Goal: Information Seeking & Learning: Find specific page/section

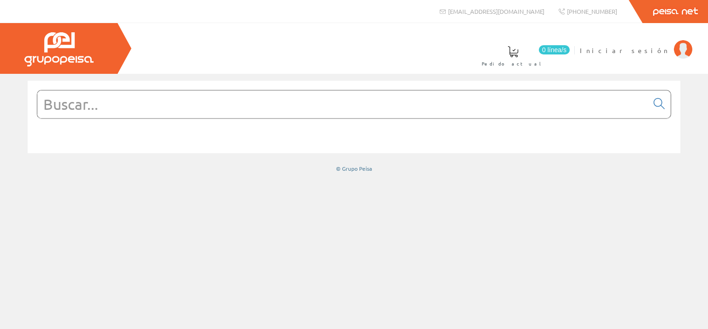
click at [95, 107] on input "text" at bounding box center [342, 104] width 611 height 28
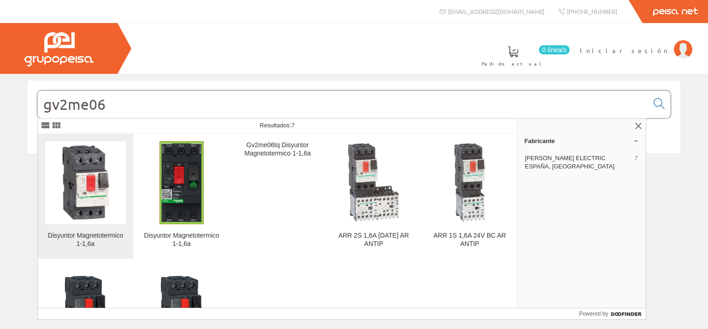
type input "gv2me06"
click at [88, 204] on img at bounding box center [85, 182] width 81 height 81
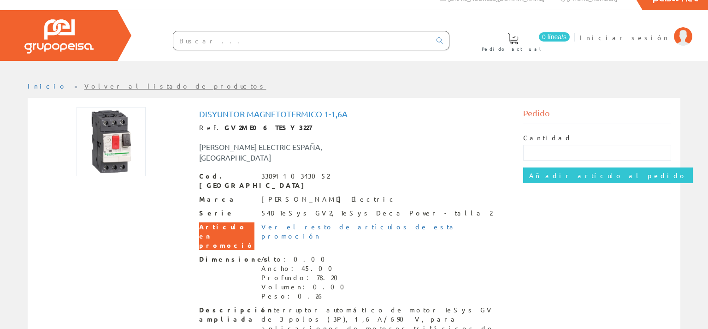
scroll to position [18, 0]
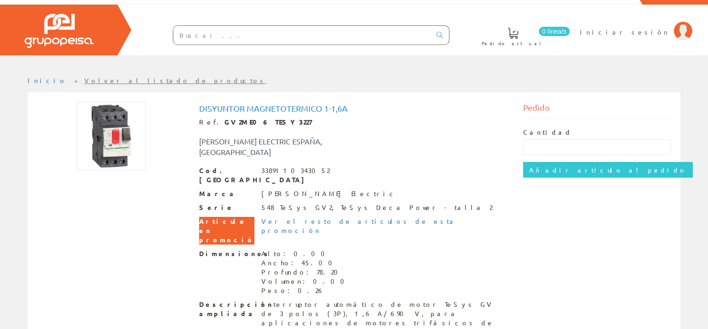
click at [128, 132] on img at bounding box center [111, 135] width 69 height 69
click at [152, 124] on div at bounding box center [111, 135] width 148 height 69
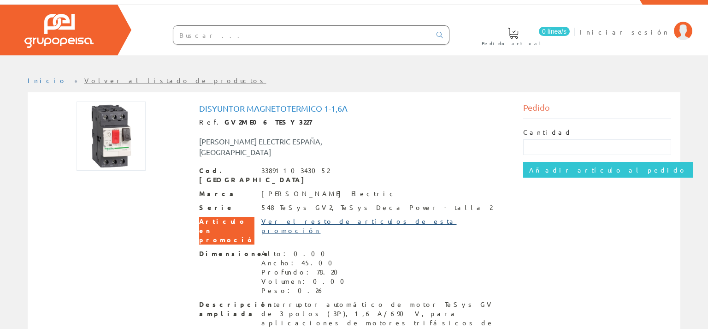
click at [279, 217] on link "Ver el resto de artículos de esta promoción" at bounding box center [359, 226] width 196 height 18
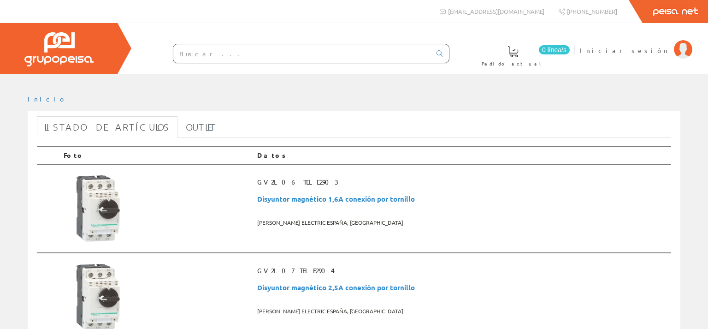
click at [194, 55] on input "text" at bounding box center [302, 53] width 258 height 18
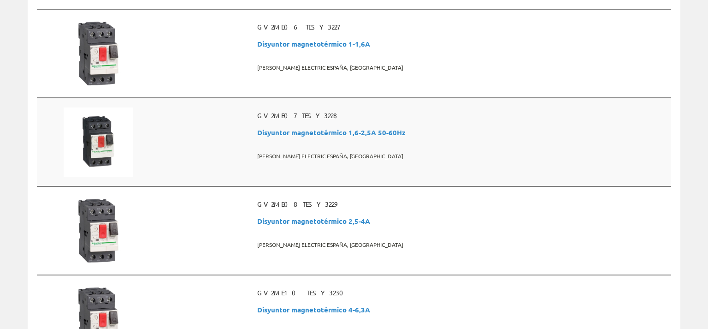
scroll to position [925, 0]
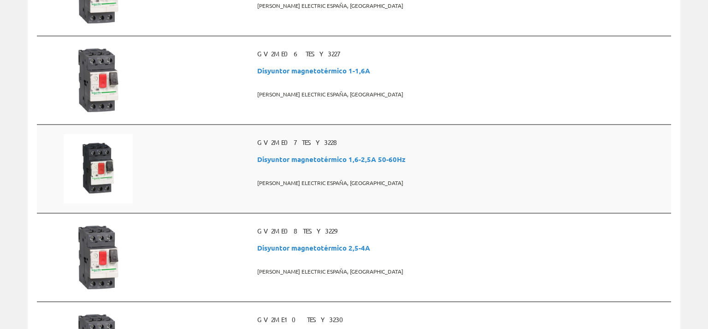
click at [277, 137] on span "GV2ME07 TESY3228" at bounding box center [462, 142] width 410 height 17
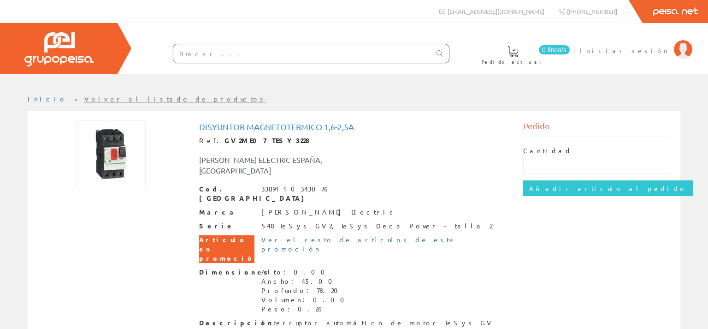
drag, startPoint x: 656, startPoint y: 51, endPoint x: 652, endPoint y: 64, distance: 13.3
click at [656, 52] on span "Iniciar sesión" at bounding box center [624, 50] width 89 height 9
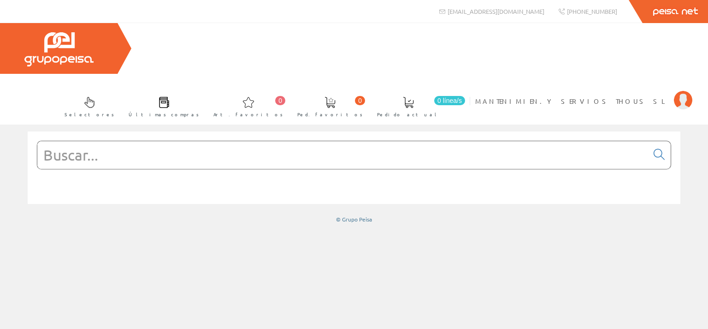
click at [93, 141] on input "text" at bounding box center [342, 155] width 611 height 28
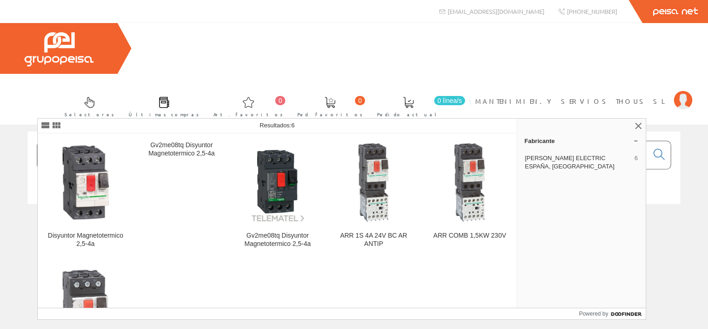
type input "gv2me08"
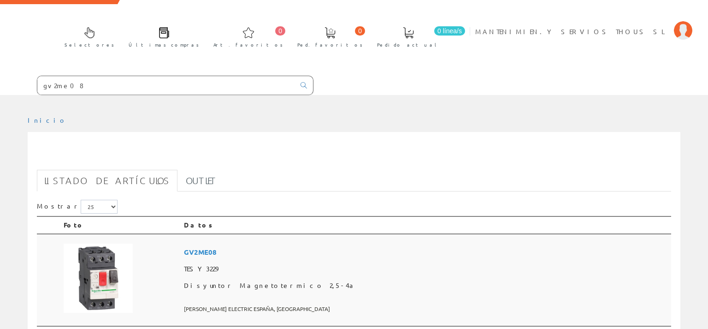
scroll to position [146, 0]
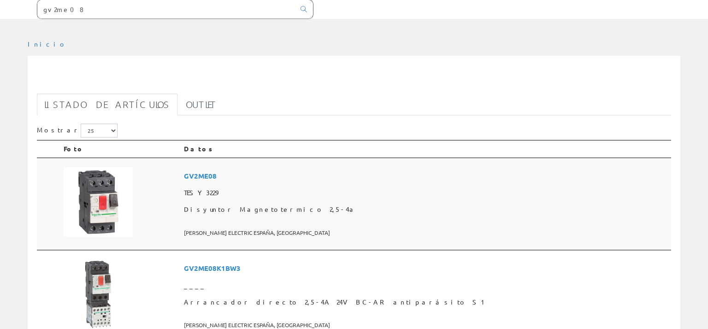
click at [283, 167] on span "GV2ME08" at bounding box center [426, 175] width 484 height 17
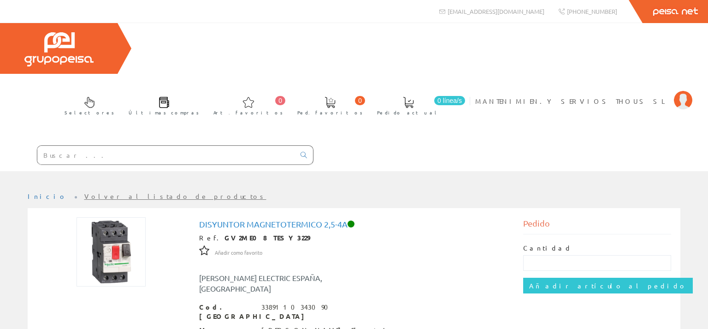
click at [84, 192] on link "Volver al listado de productos" at bounding box center [175, 196] width 182 height 8
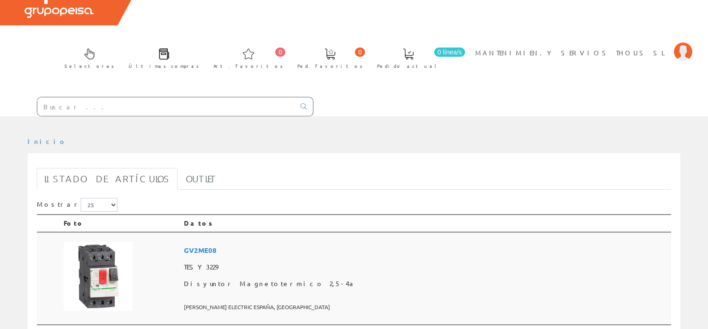
scroll to position [146, 0]
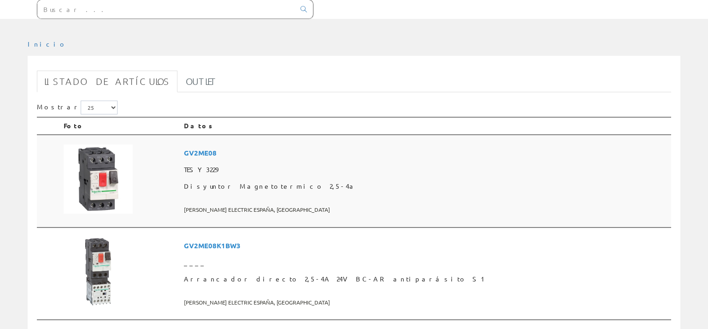
click at [99, 144] on img at bounding box center [98, 178] width 69 height 69
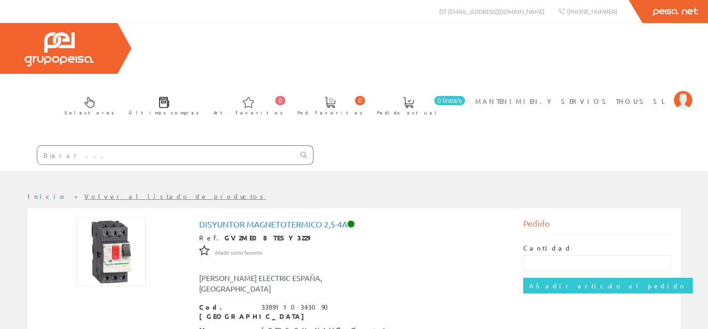
click at [90, 192] on link "Volver al listado de productos" at bounding box center [175, 196] width 182 height 8
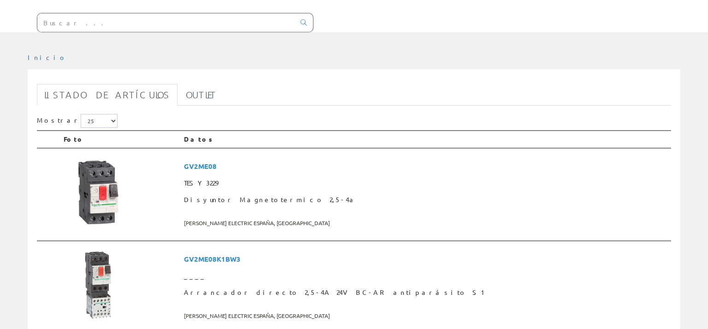
scroll to position [195, 0]
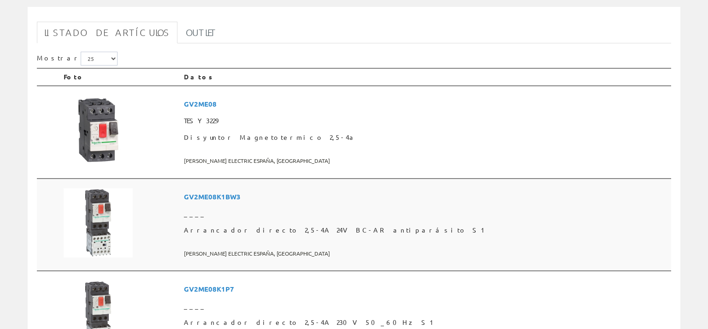
click at [95, 188] on img at bounding box center [98, 222] width 69 height 69
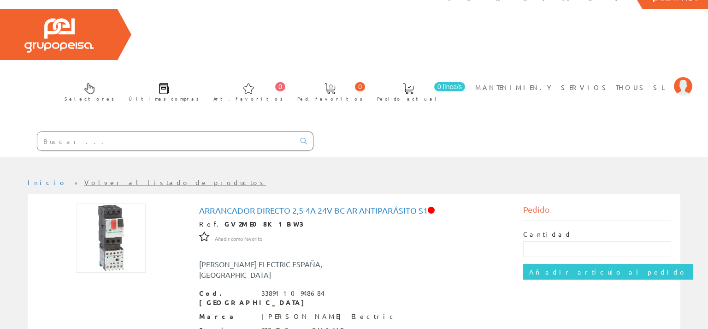
scroll to position [122, 0]
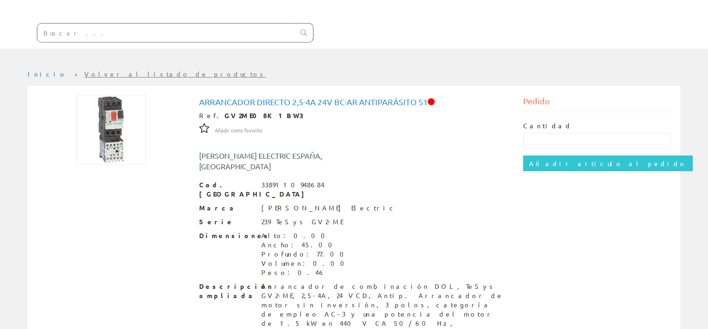
click at [120, 95] on img at bounding box center [111, 129] width 69 height 69
click at [114, 95] on img at bounding box center [111, 129] width 69 height 69
click at [113, 95] on img at bounding box center [111, 129] width 69 height 69
click at [129, 95] on img at bounding box center [111, 129] width 69 height 69
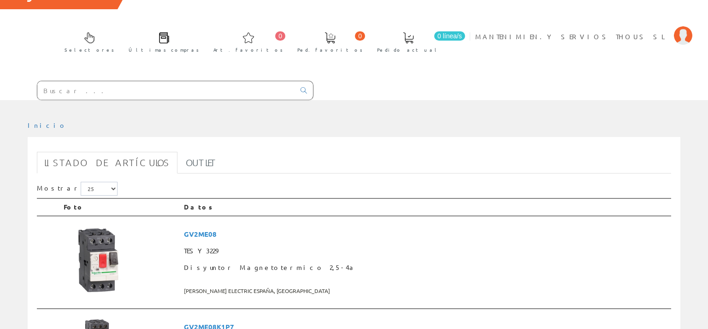
scroll to position [48, 0]
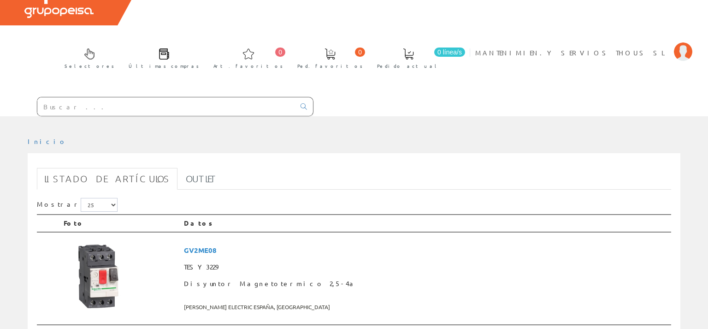
click at [123, 97] on input "text" at bounding box center [166, 106] width 258 height 18
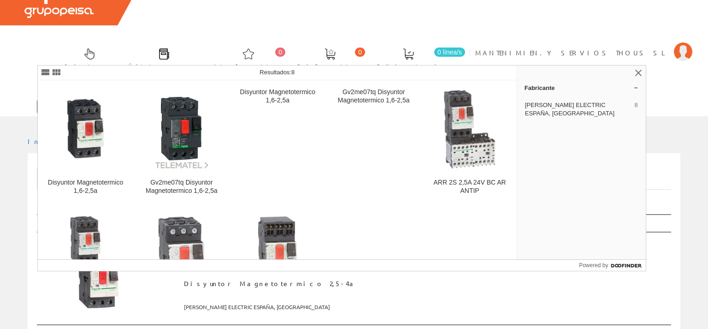
type input "gv2me07"
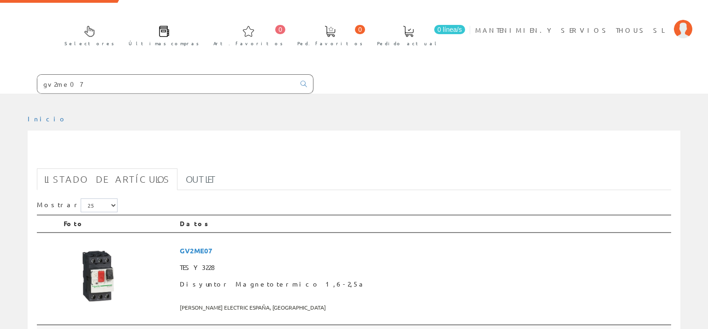
scroll to position [195, 0]
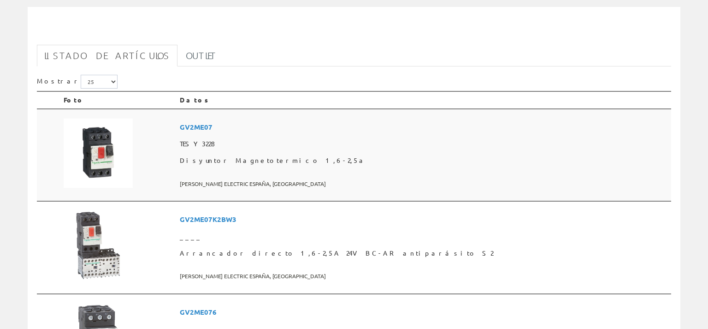
click at [270, 119] on span "GV2ME07" at bounding box center [424, 127] width 488 height 17
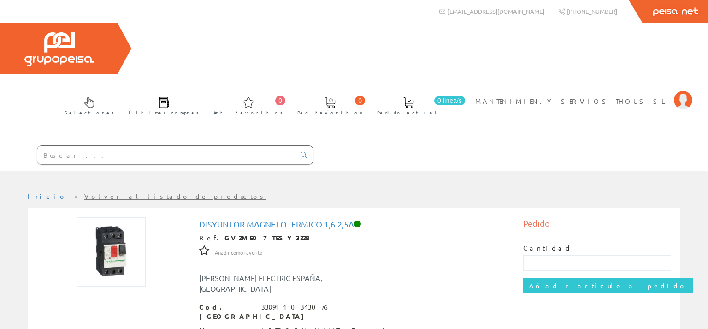
click at [84, 192] on link "Volver al listado de productos" at bounding box center [175, 196] width 182 height 8
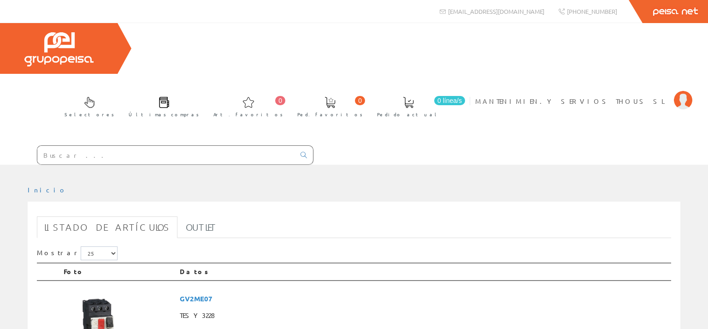
click at [92, 146] on input "text" at bounding box center [166, 155] width 258 height 18
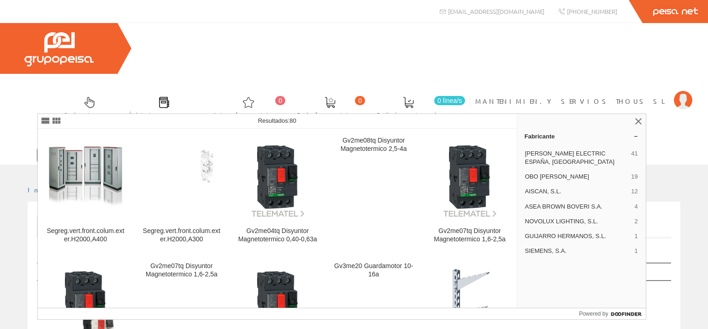
type input "gv2me06"
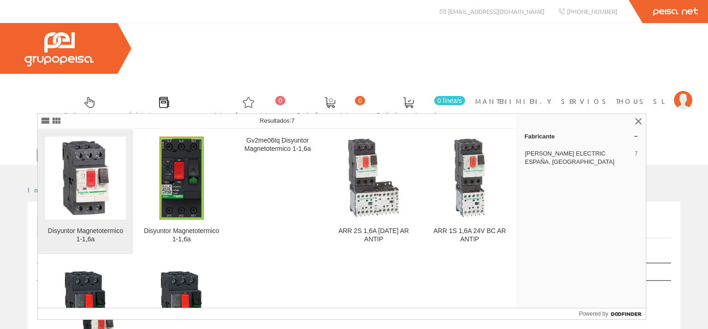
click at [84, 172] on img at bounding box center [85, 177] width 81 height 81
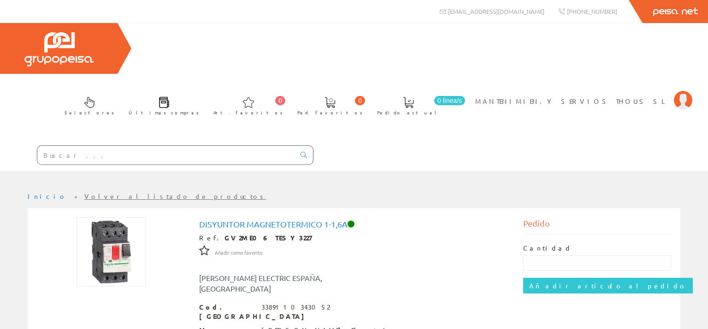
click at [95, 146] on input "text" at bounding box center [166, 155] width 258 height 18
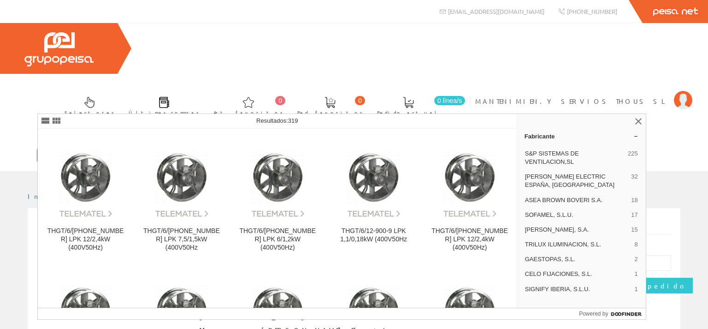
drag, startPoint x: 49, startPoint y: 102, endPoint x: 129, endPoint y: 103, distance: 79.3
click at [127, 146] on input "lp1k09" at bounding box center [166, 155] width 258 height 18
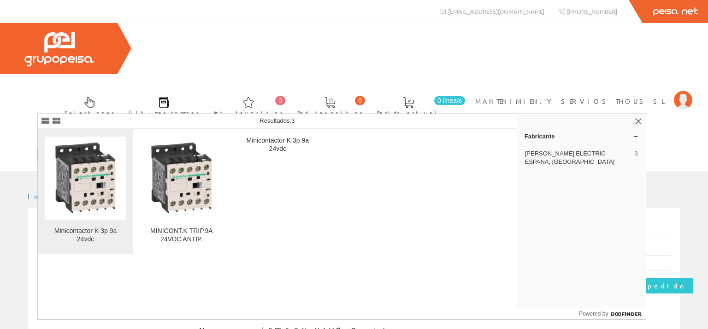
type input "lp1k0910bd"
click at [99, 190] on img at bounding box center [85, 177] width 81 height 81
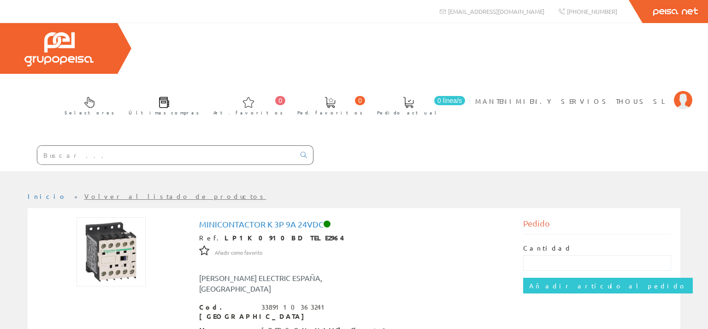
click at [84, 192] on link "Volver al listado de productos" at bounding box center [175, 196] width 182 height 8
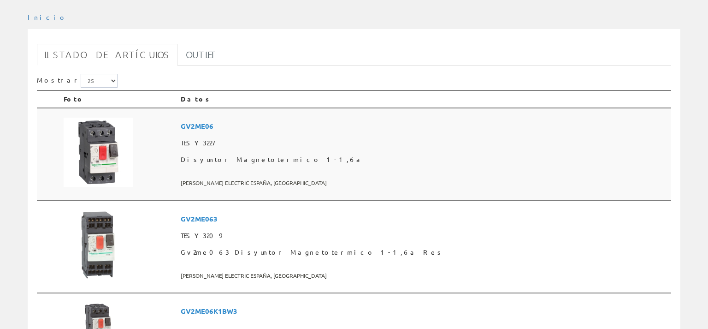
scroll to position [97, 0]
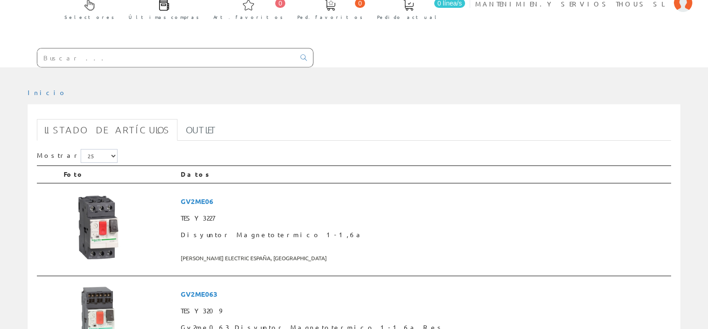
click at [89, 48] on input "text" at bounding box center [166, 57] width 258 height 18
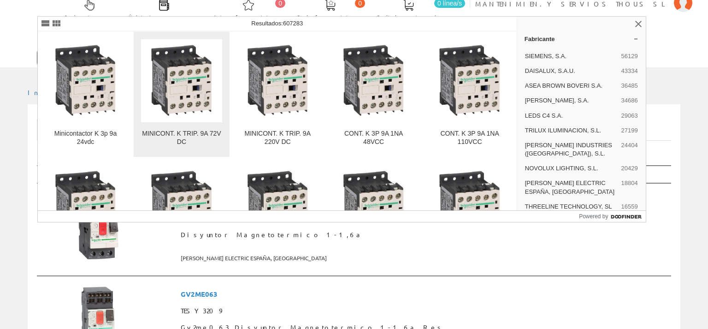
type input "lp1k0910db"
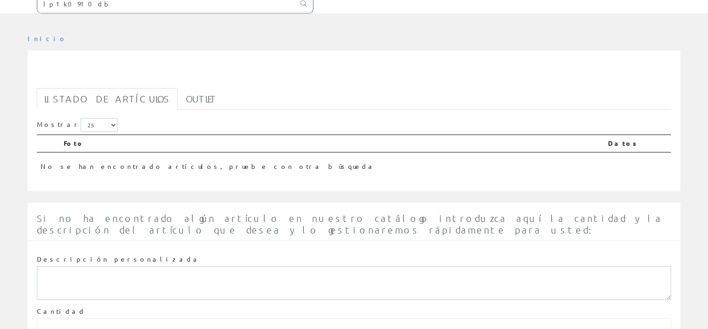
scroll to position [21, 0]
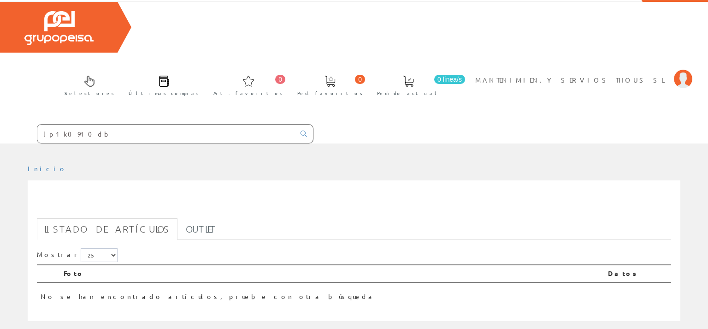
click at [47, 124] on input "lp1k0910db" at bounding box center [166, 133] width 258 height 18
click at [48, 124] on input "lp1k0910db" at bounding box center [166, 133] width 258 height 18
drag, startPoint x: 48, startPoint y: 82, endPoint x: 166, endPoint y: 71, distance: 118.5
click at [163, 124] on input "lp1k0910db" at bounding box center [166, 133] width 258 height 18
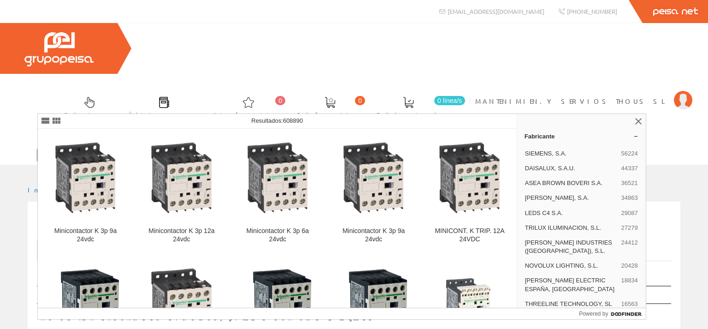
type input "lp1k09bd"
click at [302, 152] on icon at bounding box center [304, 155] width 6 height 6
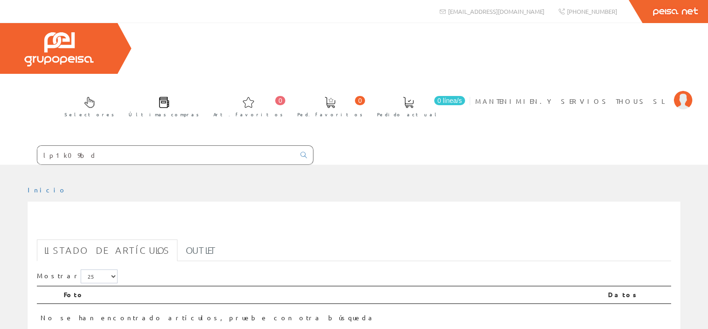
click at [77, 146] on input "lp1k09bd" at bounding box center [166, 155] width 258 height 18
click at [72, 146] on input "lp1k09bd" at bounding box center [166, 155] width 258 height 18
click at [302, 152] on icon at bounding box center [304, 155] width 6 height 6
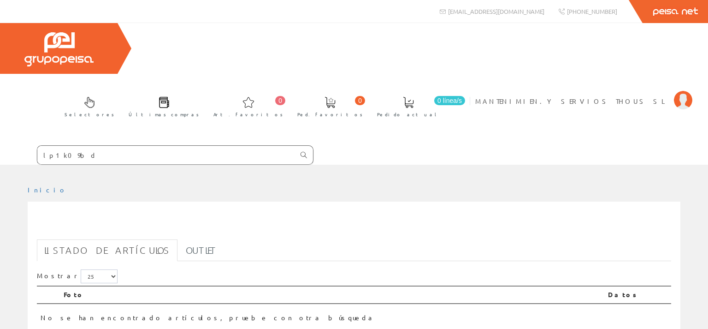
drag, startPoint x: 302, startPoint y: 103, endPoint x: 284, endPoint y: 110, distance: 19.3
click at [298, 147] on link at bounding box center [304, 155] width 18 height 16
click at [62, 146] on input "lp1k09bd" at bounding box center [166, 155] width 258 height 18
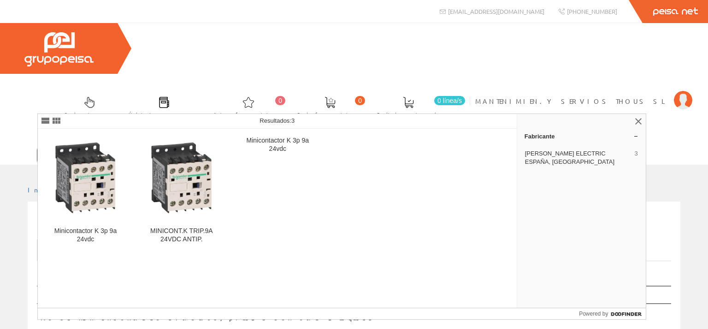
type input "lp1k0910bd"
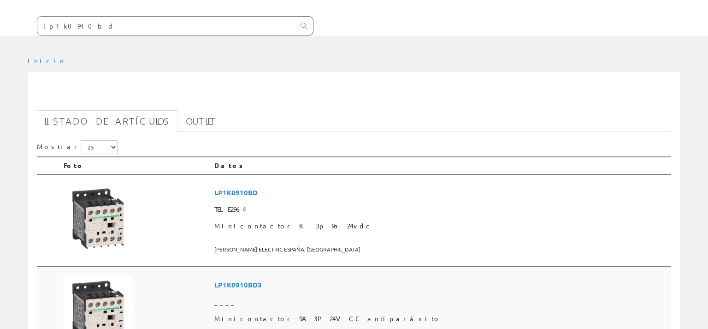
scroll to position [146, 0]
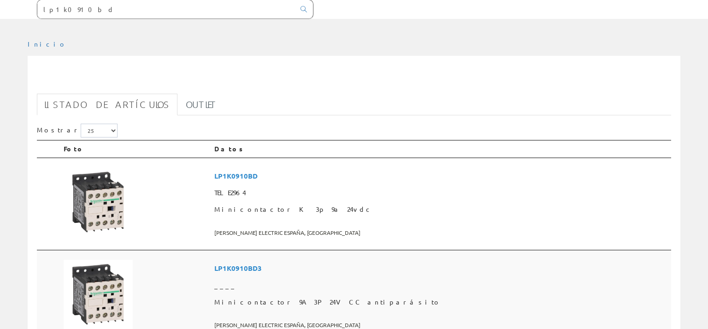
click at [104, 260] on img at bounding box center [98, 294] width 69 height 69
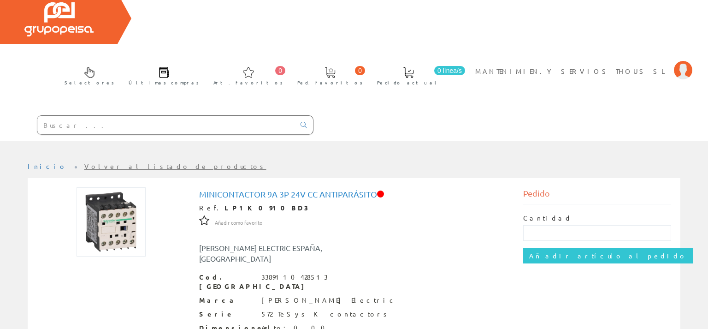
scroll to position [48, 0]
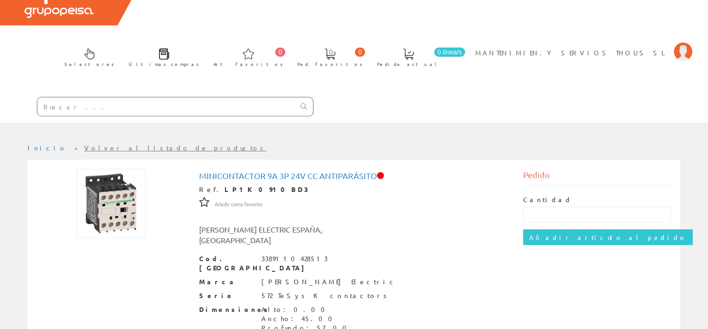
click at [122, 143] on link "Volver al listado de productos" at bounding box center [175, 147] width 182 height 8
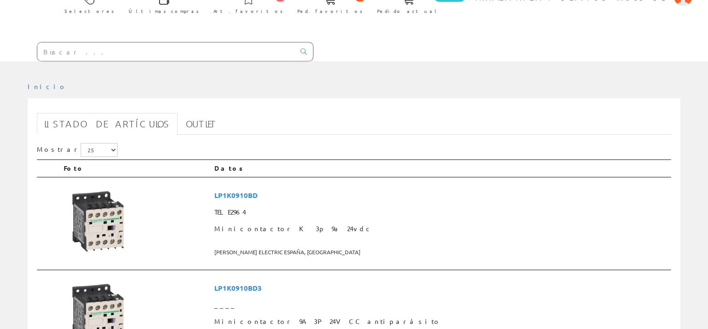
scroll to position [195, 0]
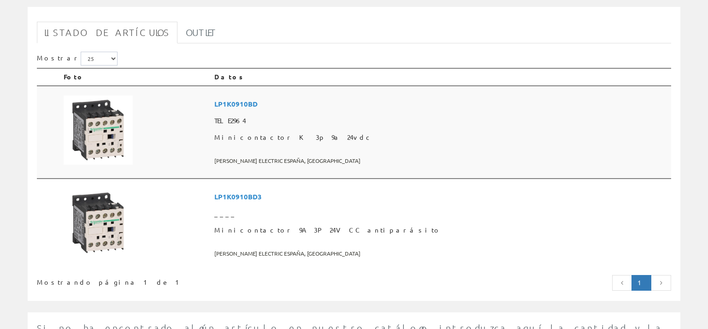
click at [122, 95] on img at bounding box center [98, 129] width 69 height 69
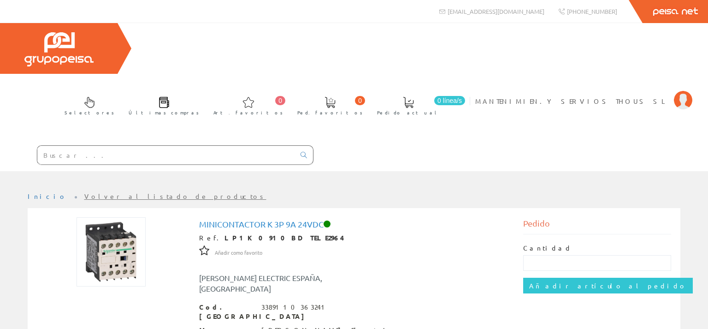
click at [76, 146] on input "text" at bounding box center [166, 155] width 258 height 18
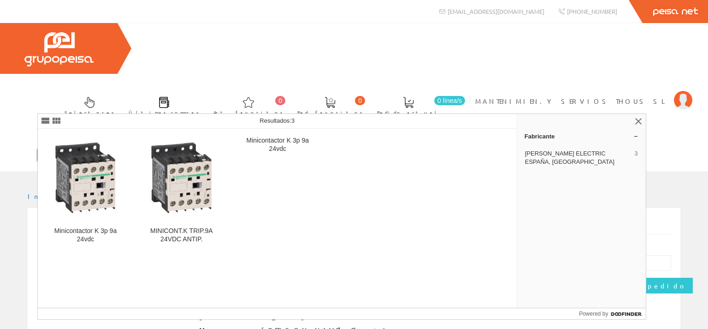
drag, startPoint x: 86, startPoint y: 105, endPoint x: 0, endPoint y: 101, distance: 85.8
click at [37, 146] on input "lp1k0910bd" at bounding box center [166, 155] width 258 height 18
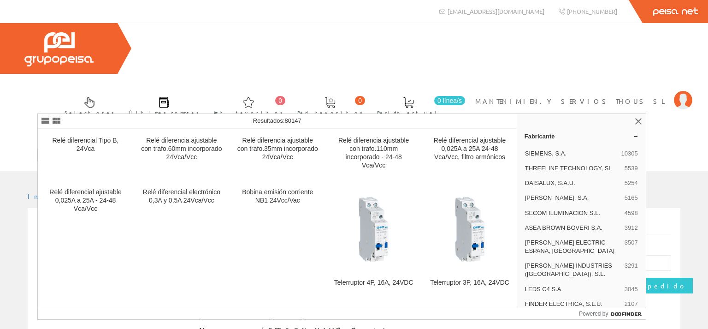
drag, startPoint x: 69, startPoint y: 104, endPoint x: 84, endPoint y: 102, distance: 15.3
click at [83, 146] on input "rxg24vdc" at bounding box center [166, 155] width 258 height 18
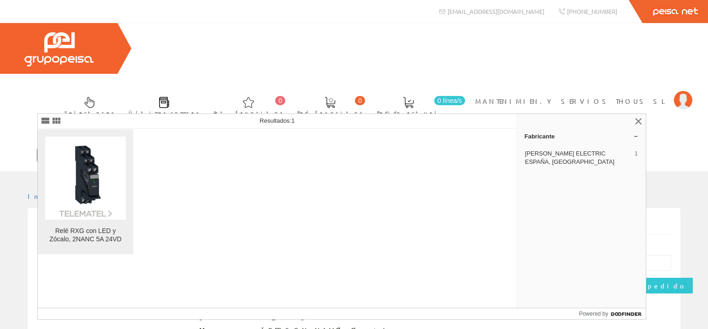
type input "rxg24vd"
click at [98, 193] on img at bounding box center [85, 177] width 81 height 81
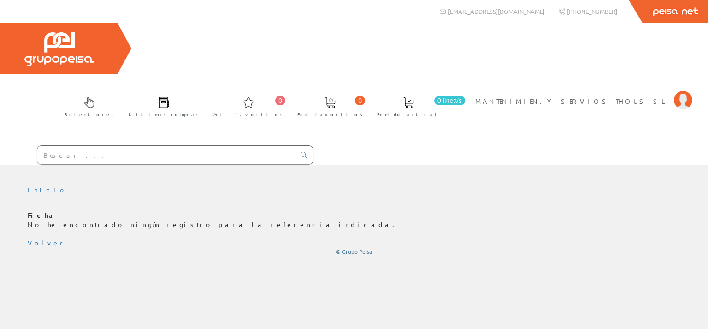
click at [49, 146] on input "text" at bounding box center [166, 155] width 258 height 18
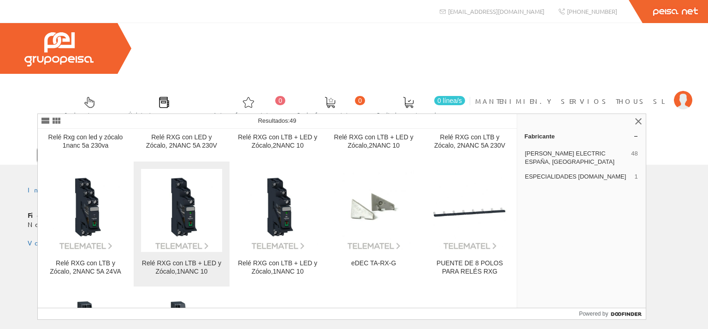
scroll to position [974, 0]
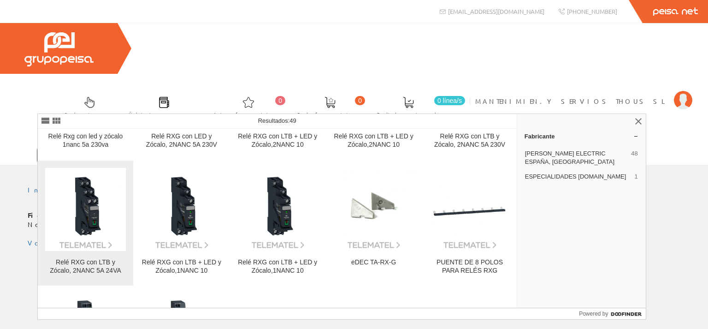
type input "rxg"
click at [99, 217] on img at bounding box center [85, 209] width 81 height 81
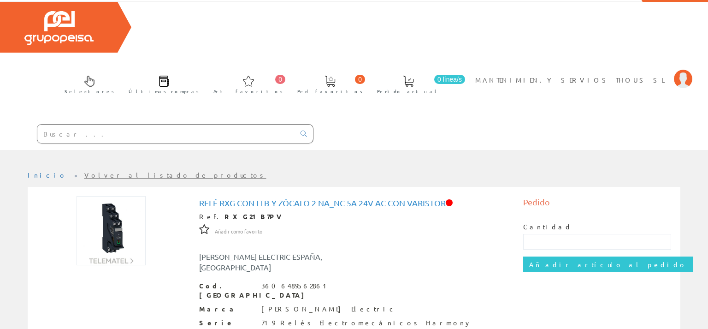
scroll to position [16, 0]
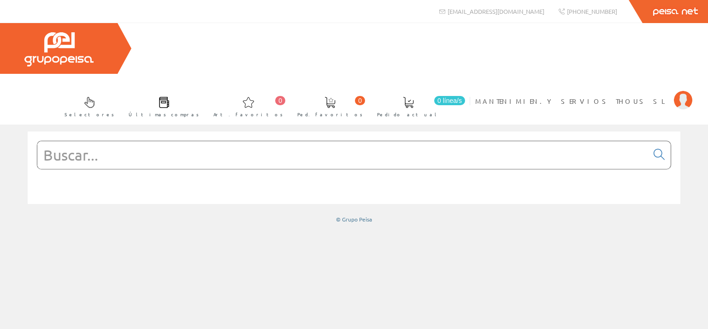
click at [60, 141] on input "text" at bounding box center [342, 155] width 611 height 28
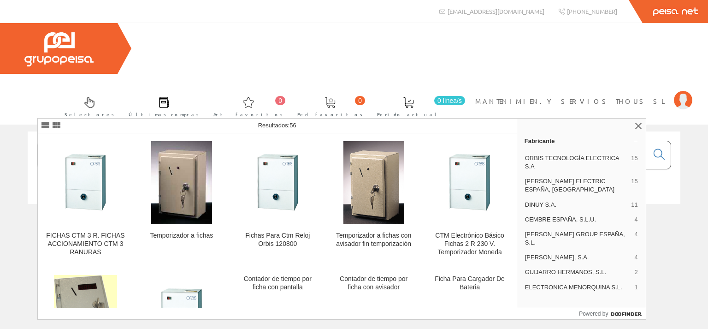
type input "FICHAS"
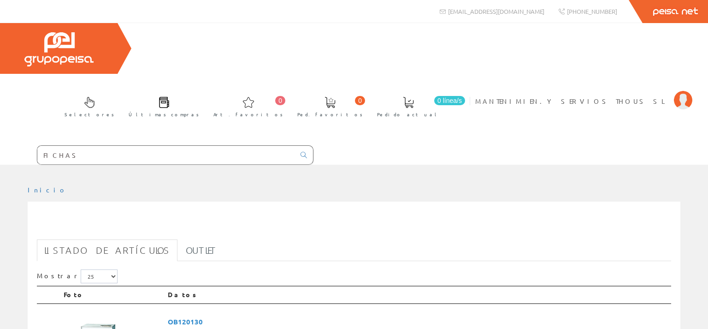
drag, startPoint x: 75, startPoint y: 107, endPoint x: 9, endPoint y: 100, distance: 66.3
click at [37, 146] on input "FICHAS" at bounding box center [166, 155] width 258 height 18
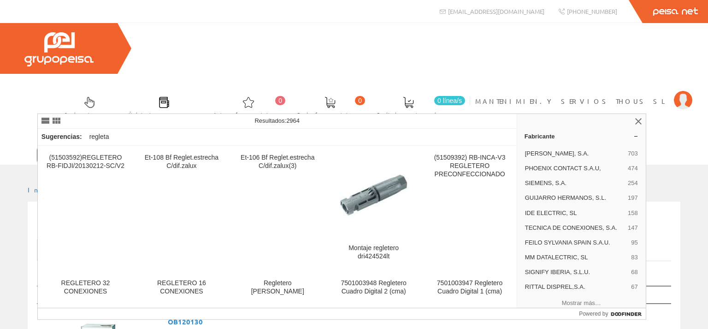
click at [77, 146] on input "REGLETE" at bounding box center [166, 155] width 258 height 18
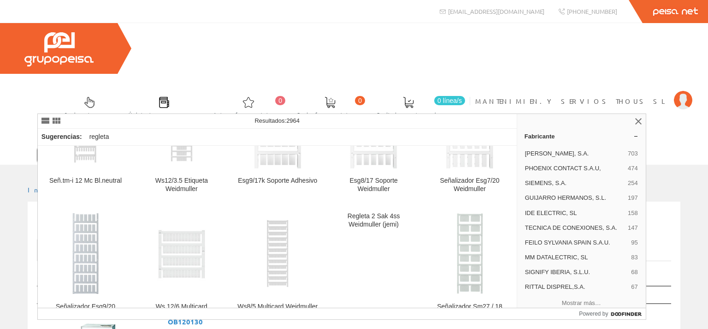
drag, startPoint x: 71, startPoint y: 107, endPoint x: 0, endPoint y: 104, distance: 70.6
click at [37, 146] on input "REGLETE" at bounding box center [166, 155] width 258 height 18
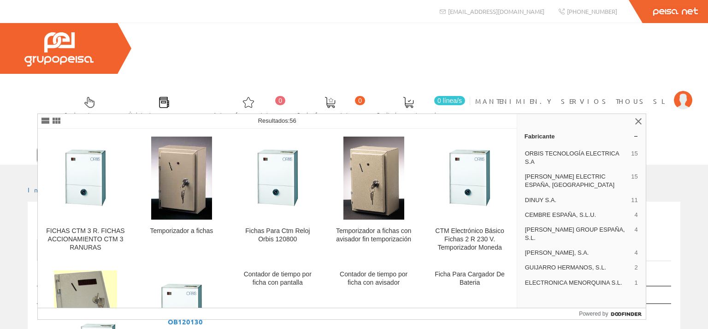
drag, startPoint x: 65, startPoint y: 105, endPoint x: 117, endPoint y: 106, distance: 51.6
click at [117, 146] on input "FICHAS BCARRI" at bounding box center [166, 155] width 258 height 18
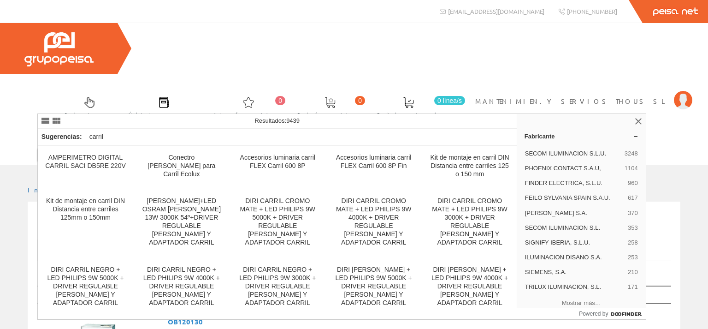
type input "FICHASDE CARRIL"
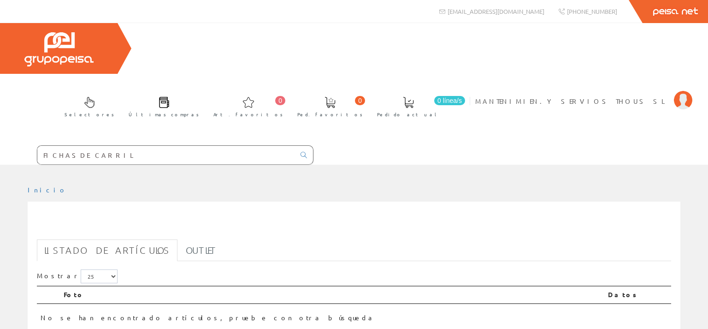
click at [67, 146] on input "FICHASDE CARRIL" at bounding box center [166, 155] width 258 height 18
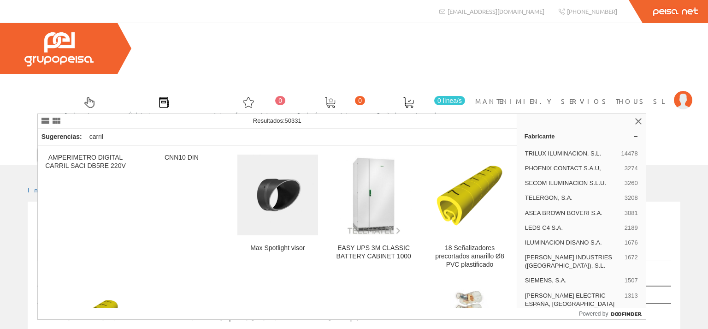
click at [64, 146] on input "FICHASD E CARRIL" at bounding box center [166, 155] width 258 height 18
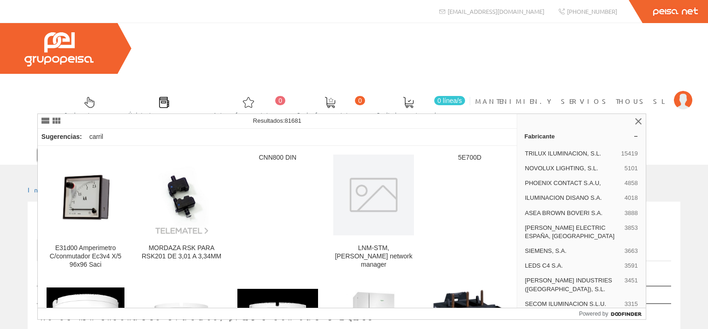
click at [76, 146] on input "FICHAS D E CARRIL" at bounding box center [166, 155] width 258 height 18
click at [70, 146] on input "FICHAS D E CARRIL" at bounding box center [166, 155] width 258 height 18
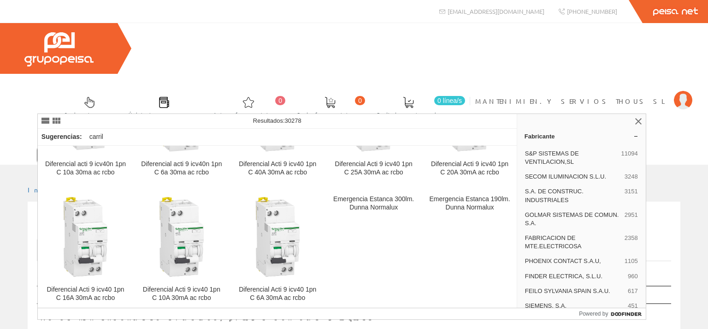
scroll to position [664, 0]
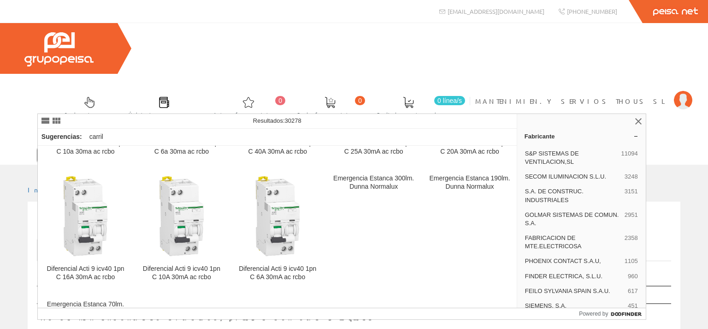
drag, startPoint x: 63, startPoint y: 104, endPoint x: 75, endPoint y: 104, distance: 11.5
click at [75, 146] on input "FICHAS DE CARRIL" at bounding box center [166, 155] width 258 height 18
type input "FICHAS CARRIL"
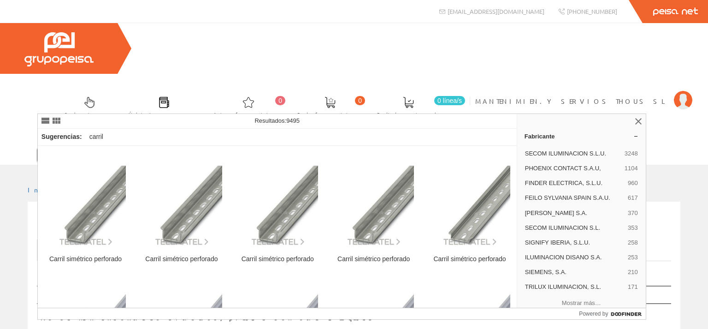
scroll to position [4786, 0]
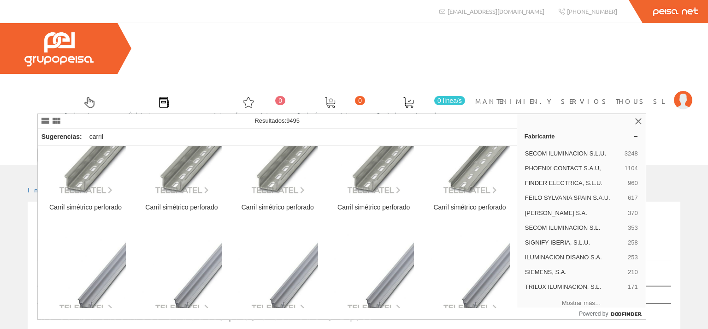
click at [64, 146] on input "FICHAS CARRIL" at bounding box center [166, 155] width 258 height 18
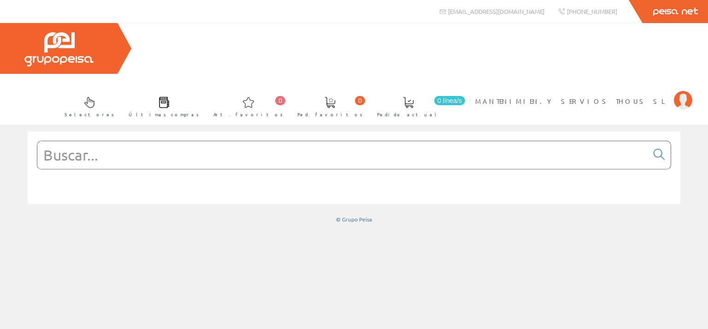
drag, startPoint x: 139, startPoint y: 112, endPoint x: 134, endPoint y: 108, distance: 6.9
click at [136, 141] on input "text" at bounding box center [342, 155] width 611 height 28
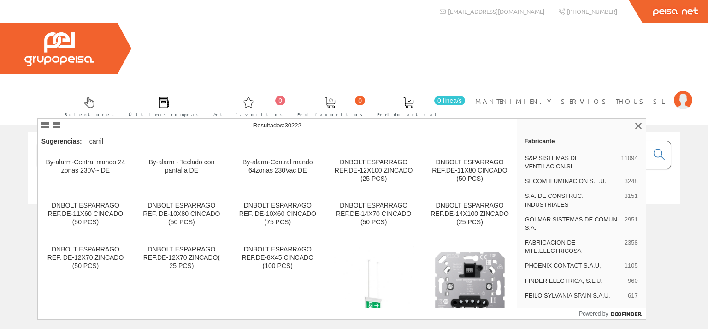
type input "TERMINELS [PERSON_NAME]"
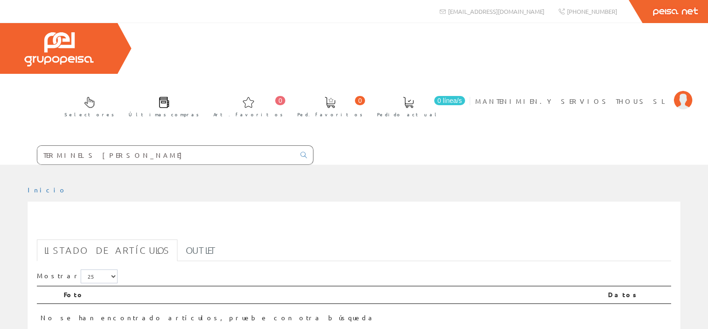
drag, startPoint x: 65, startPoint y: 104, endPoint x: 77, endPoint y: 104, distance: 11.5
click at [77, 146] on input "TERMINELS [PERSON_NAME]" at bounding box center [166, 155] width 258 height 18
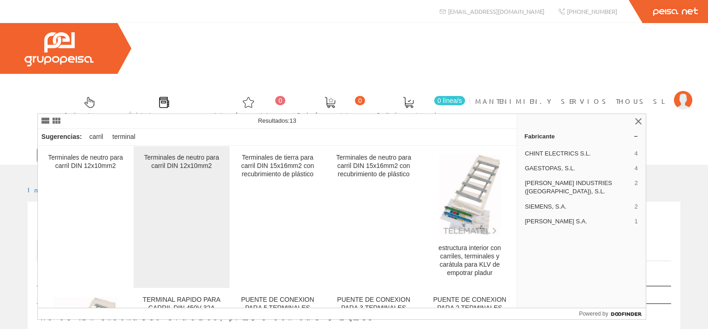
type input "TERMINALES [PERSON_NAME]"
click at [182, 193] on div "Terminales de neutro para carril DIN 12x10mm2" at bounding box center [181, 217] width 81 height 127
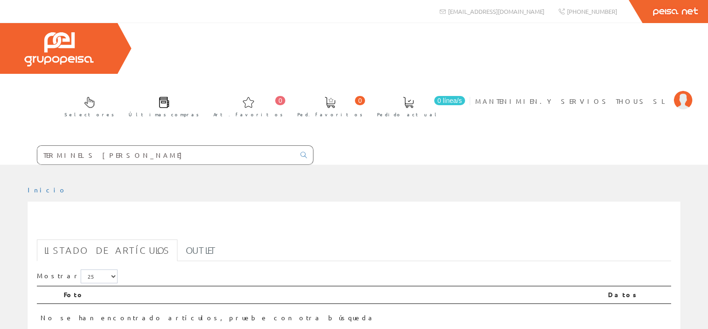
drag, startPoint x: 65, startPoint y: 103, endPoint x: 76, endPoint y: 103, distance: 10.6
click at [76, 146] on input "TERMINELS DE CARRIL" at bounding box center [166, 155] width 258 height 18
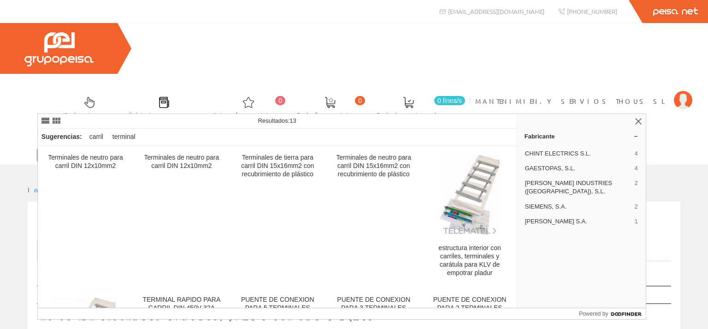
type input "TERMINALES [PERSON_NAME]"
click at [306, 152] on icon at bounding box center [304, 155] width 6 height 6
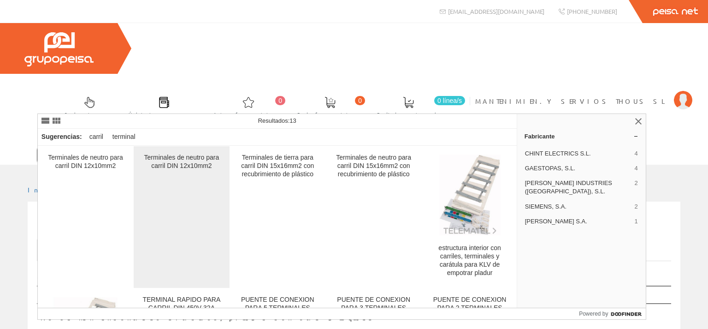
scroll to position [65, 0]
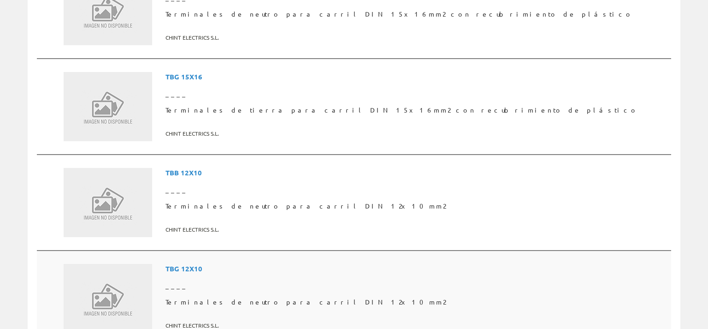
scroll to position [97, 0]
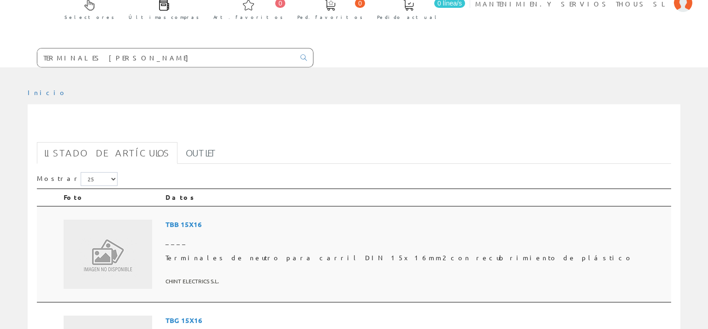
click at [259, 273] on span "CHINT ELECTRICS S.L." at bounding box center [417, 280] width 502 height 15
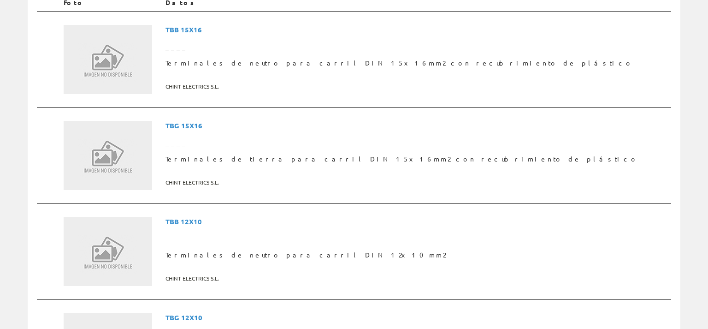
scroll to position [97, 0]
